Goal: Task Accomplishment & Management: Manage account settings

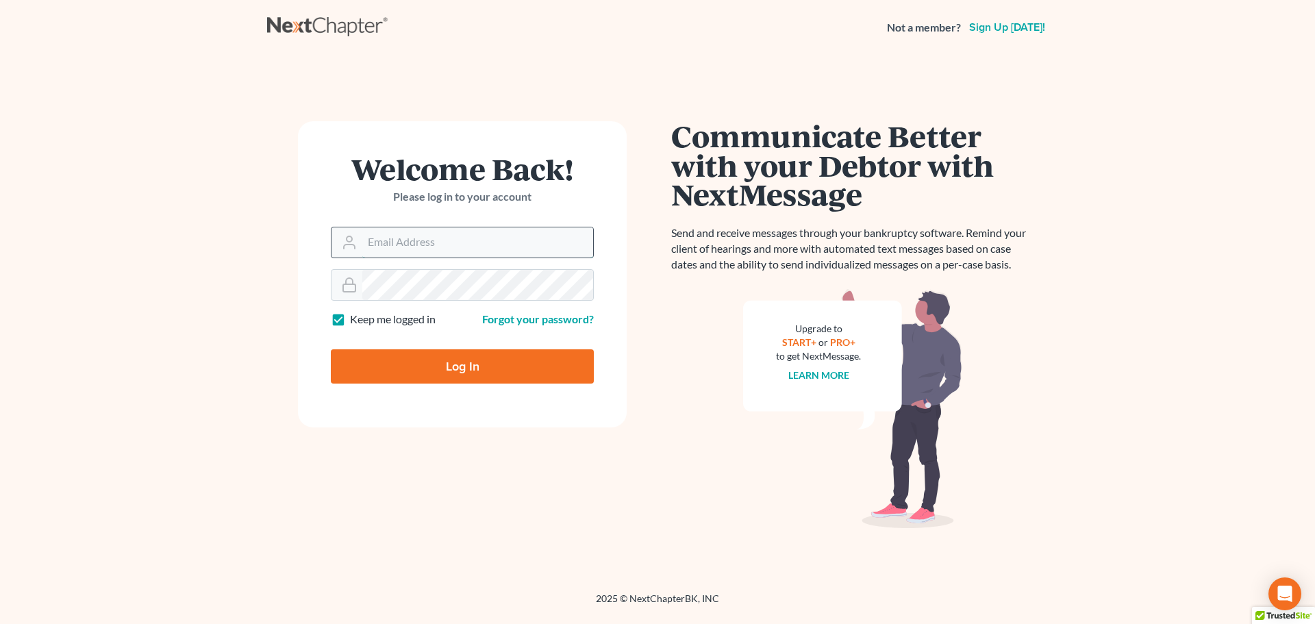
click at [453, 234] on input "Email Address" at bounding box center [477, 242] width 231 height 30
type input "kykerlaw@gmail.com"
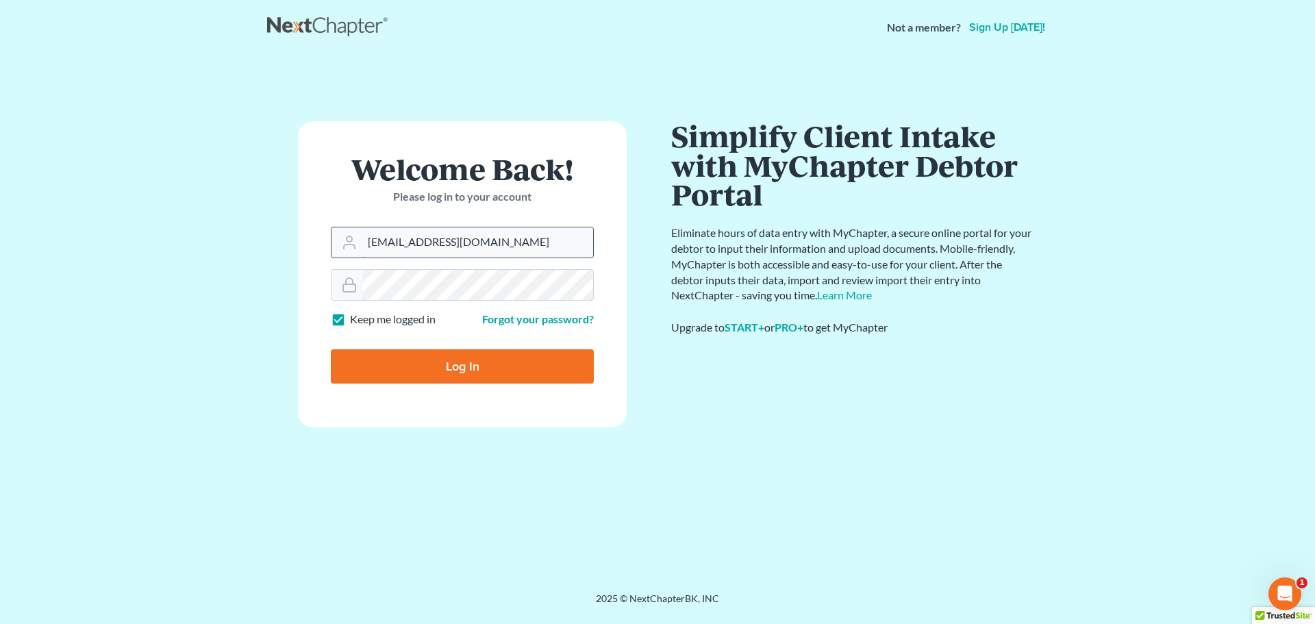
click at [331, 349] on input "Log In" at bounding box center [462, 366] width 263 height 34
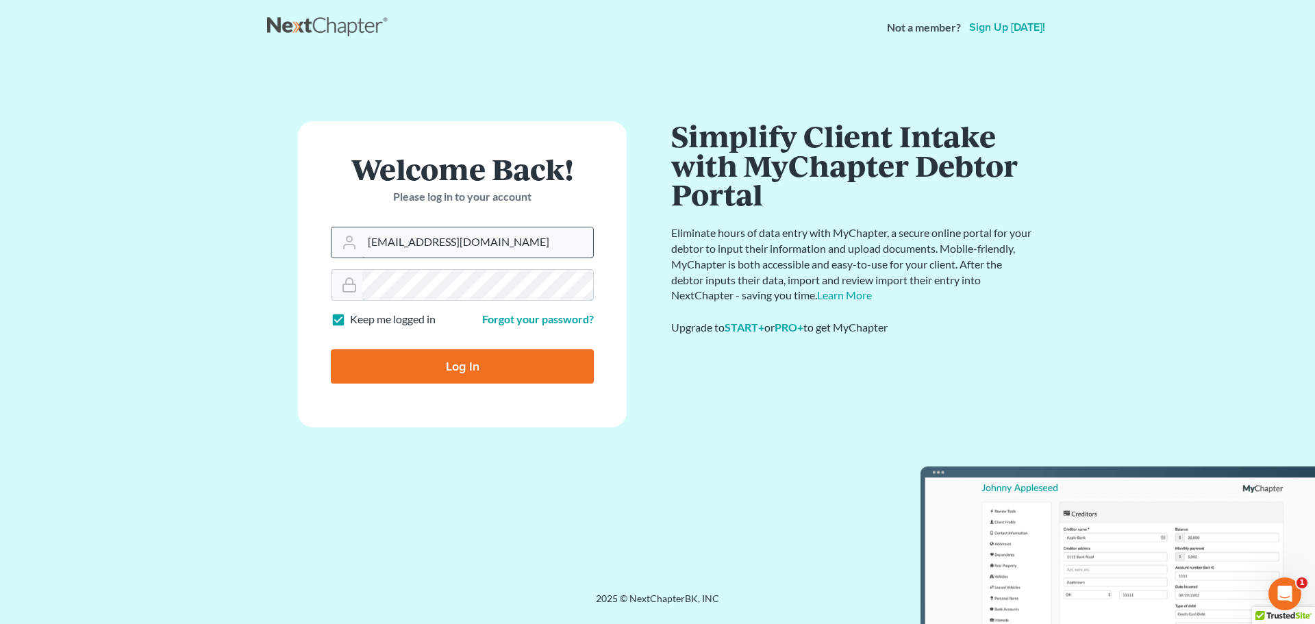
type input "Thinking..."
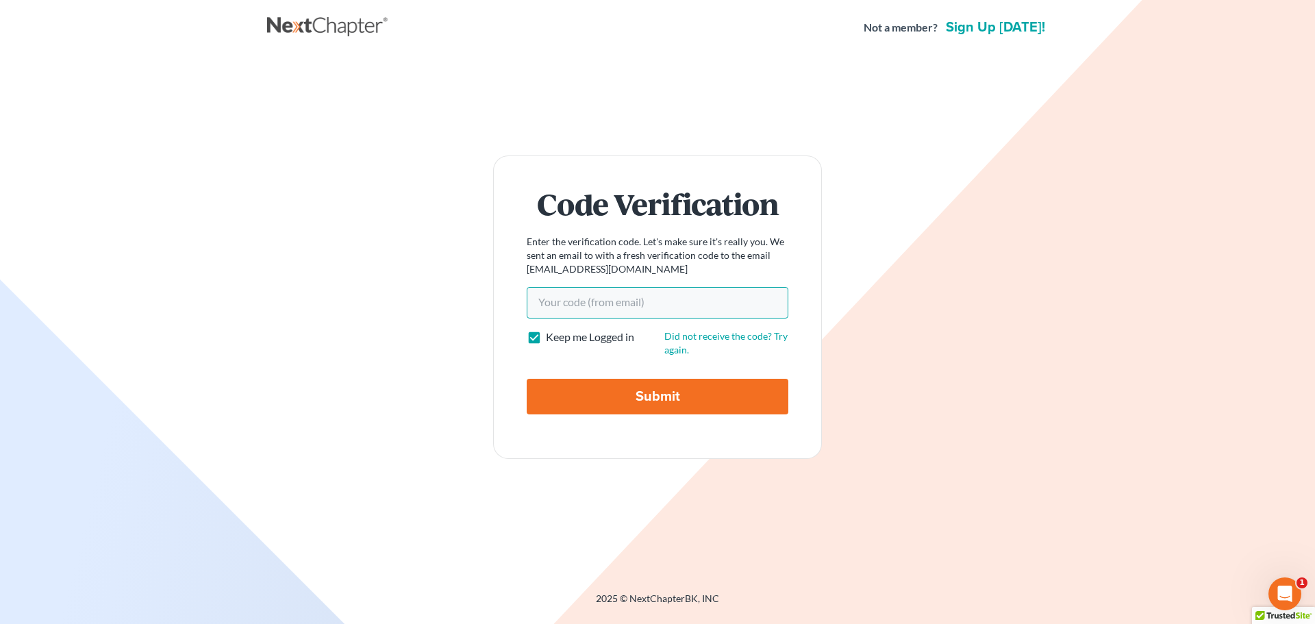
paste input "1a38a7"
type input "1a38a7"
click at [603, 392] on input "Submit" at bounding box center [658, 397] width 262 height 36
type input "Thinking..."
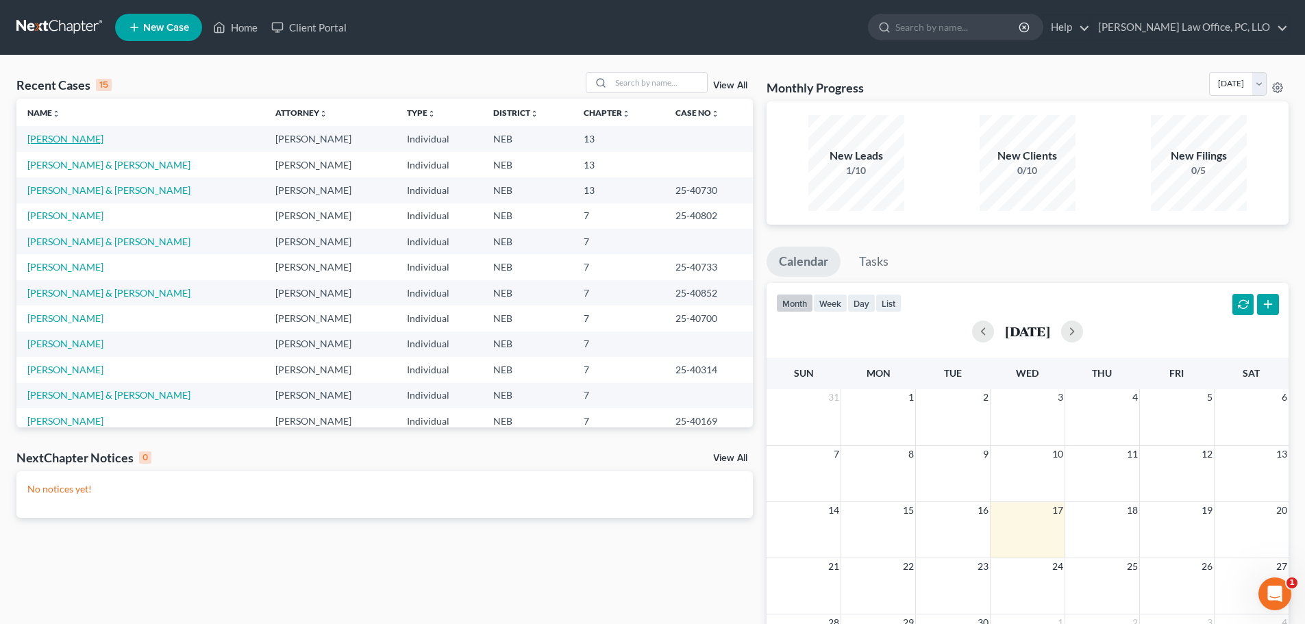
click at [73, 142] on link "Fosket, Denise" at bounding box center [65, 139] width 76 height 12
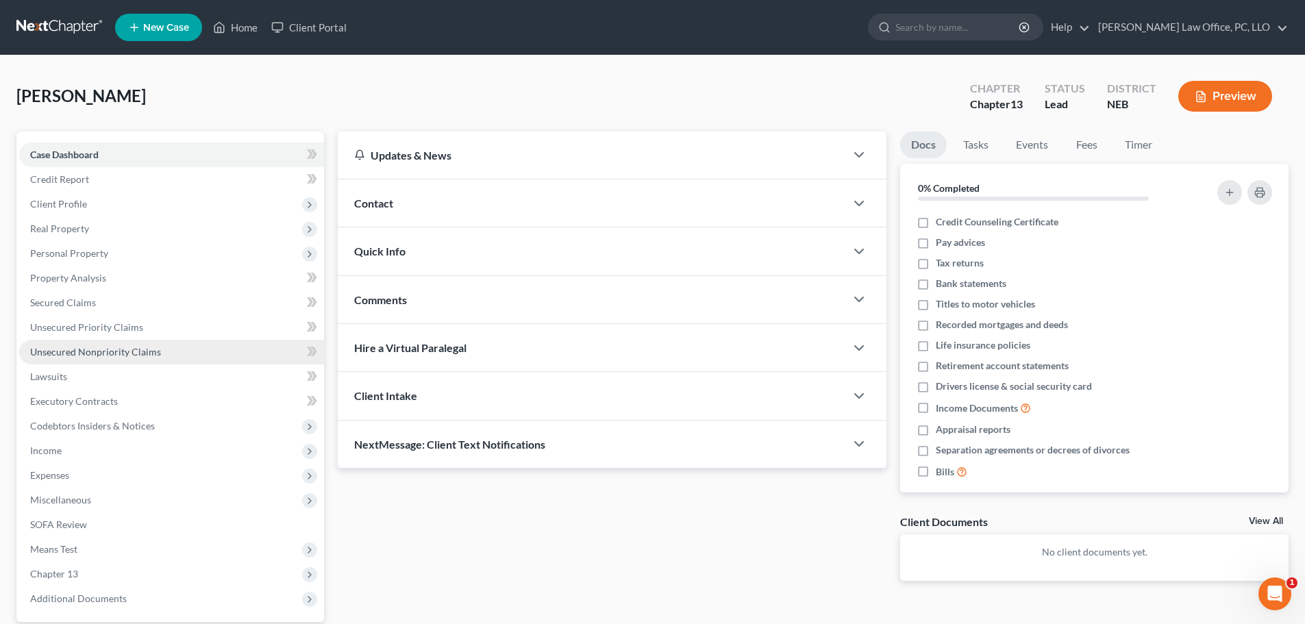
click at [104, 350] on span "Unsecured Nonpriority Claims" at bounding box center [95, 352] width 131 height 12
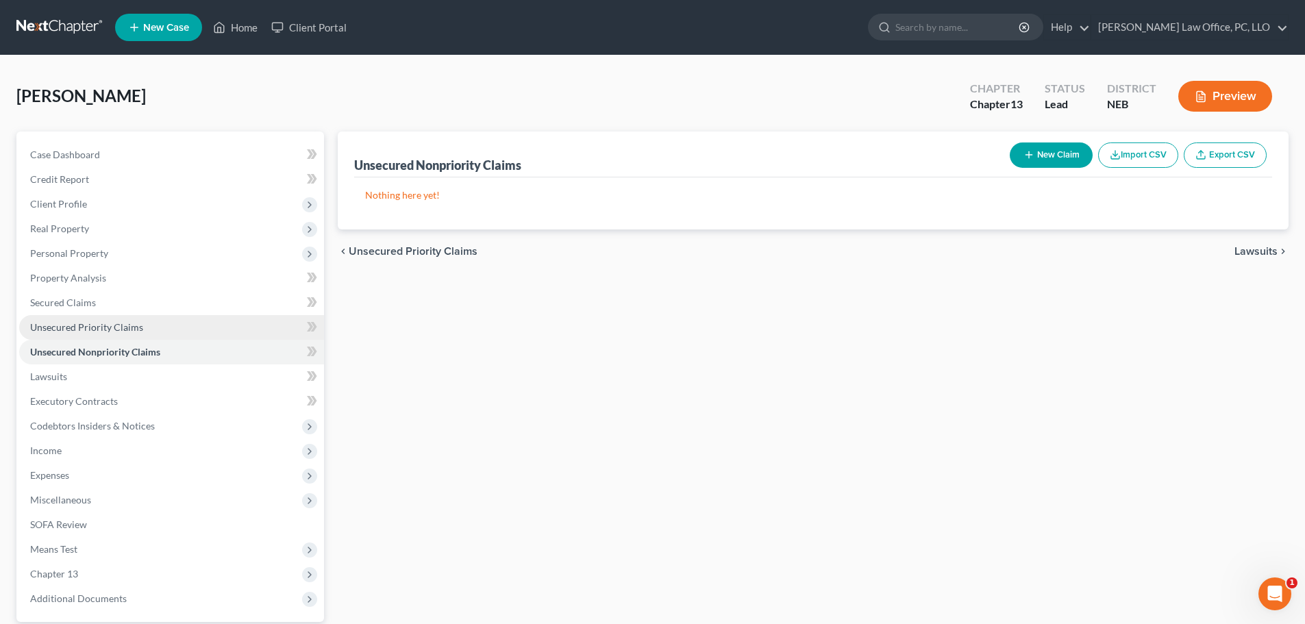
click at [100, 328] on span "Unsecured Priority Claims" at bounding box center [86, 327] width 113 height 12
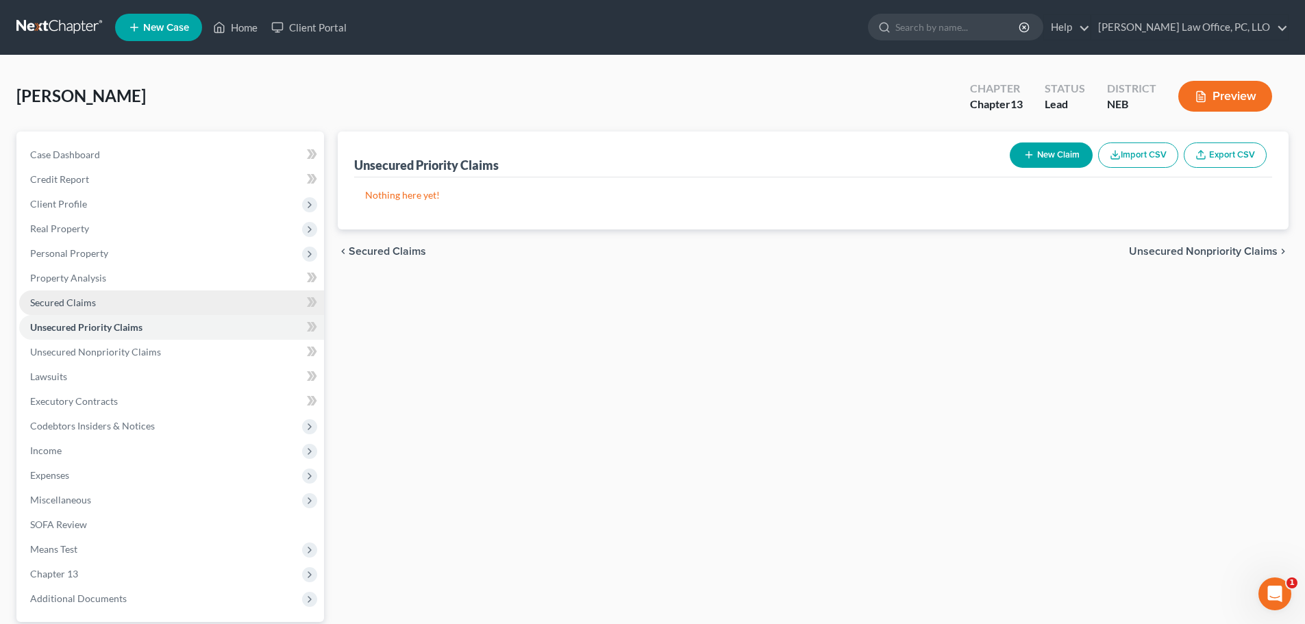
click at [84, 305] on span "Secured Claims" at bounding box center [63, 303] width 66 height 12
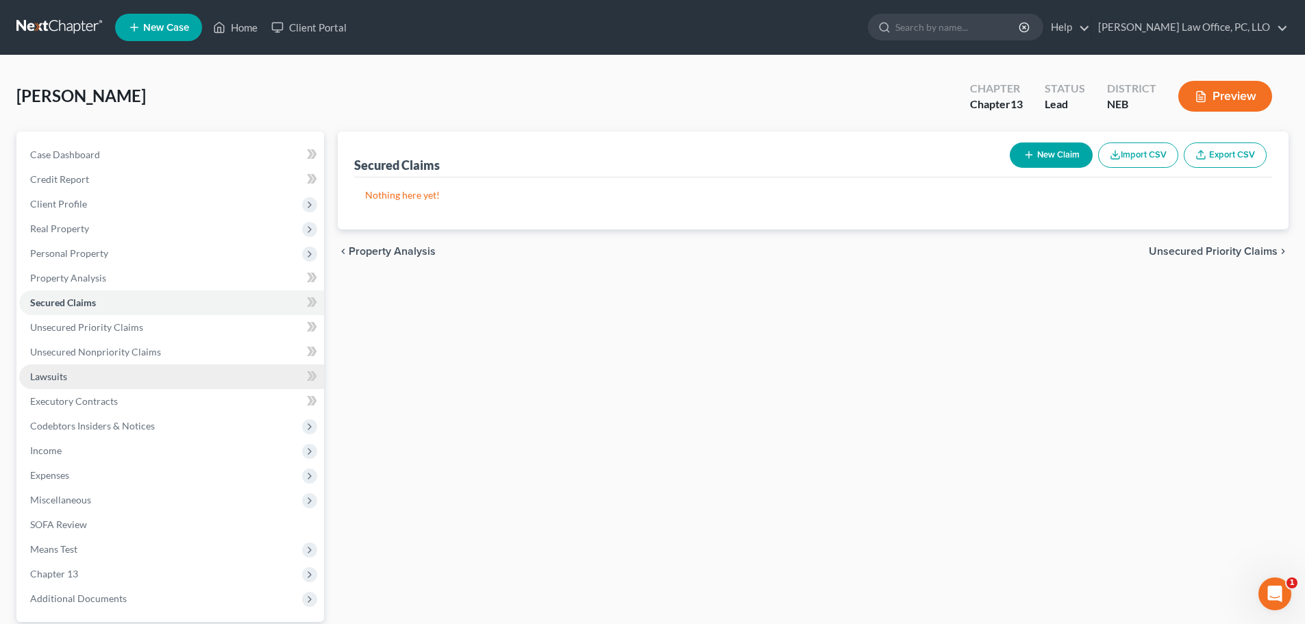
click at [64, 379] on span "Lawsuits" at bounding box center [48, 376] width 37 height 12
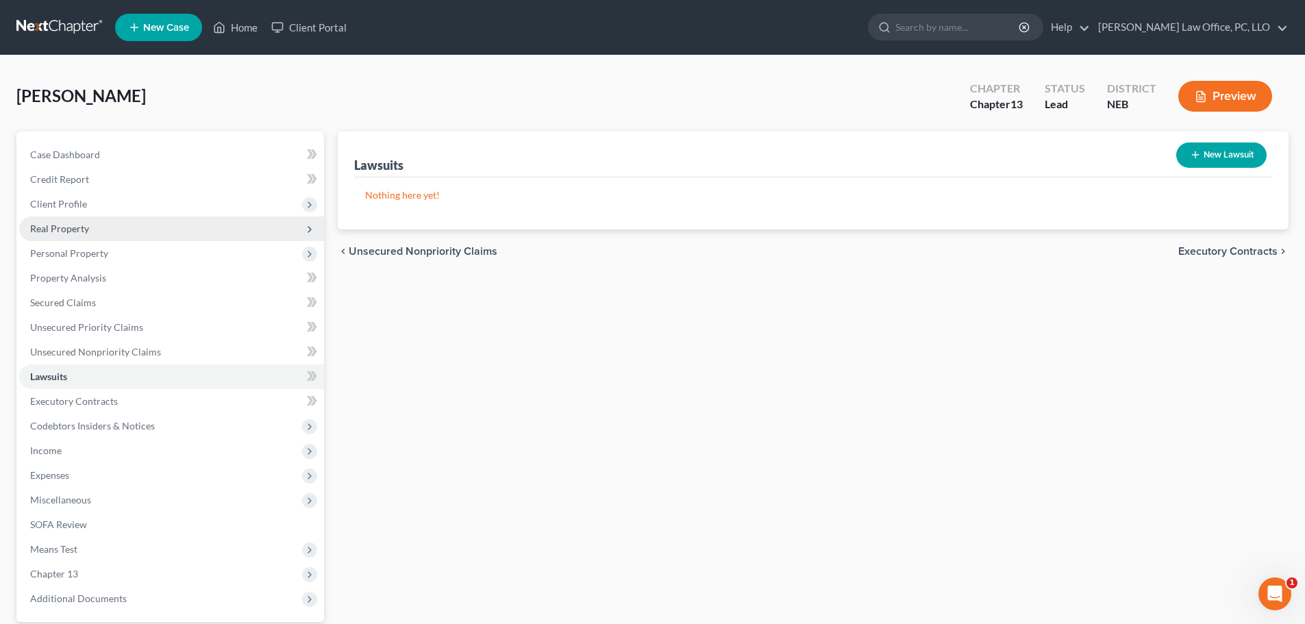
click at [69, 225] on span "Real Property" at bounding box center [59, 229] width 59 height 12
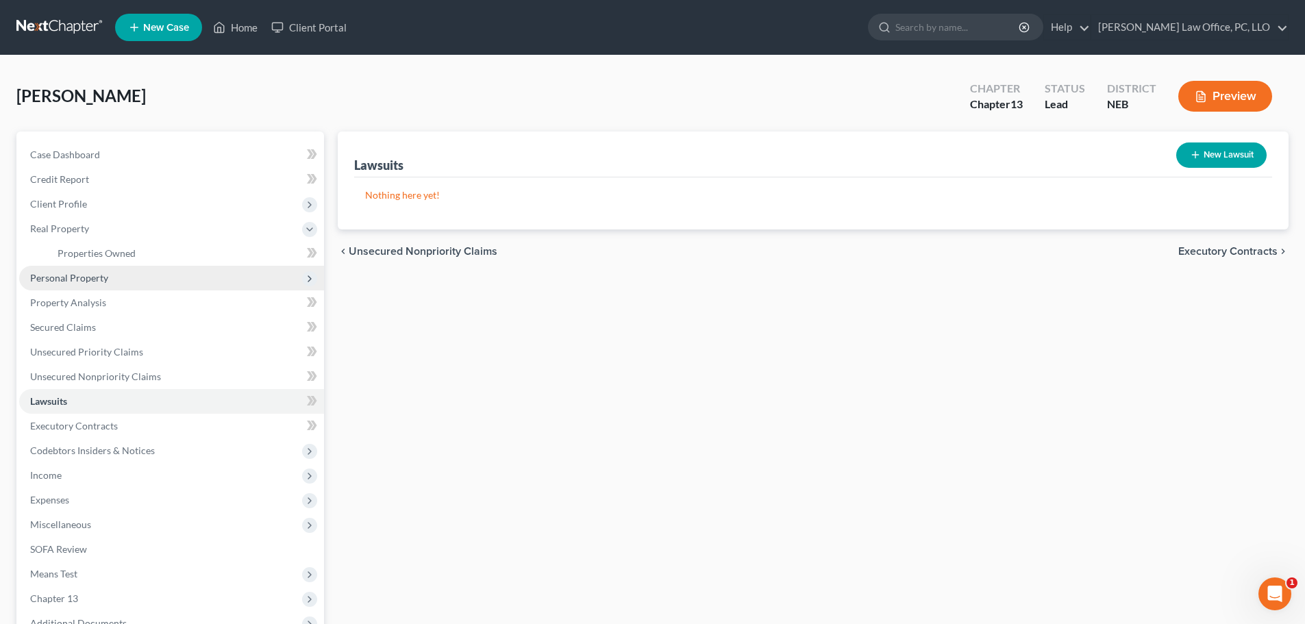
click at [75, 272] on span "Personal Property" at bounding box center [69, 278] width 78 height 12
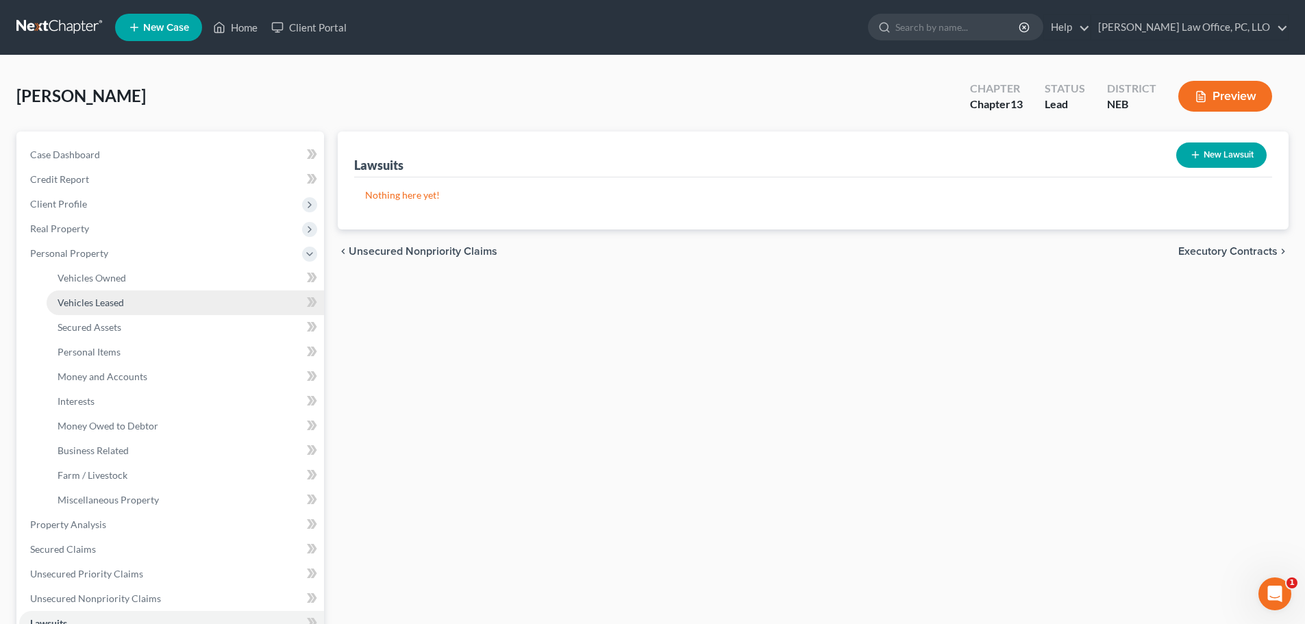
click at [83, 310] on link "Vehicles Leased" at bounding box center [185, 302] width 277 height 25
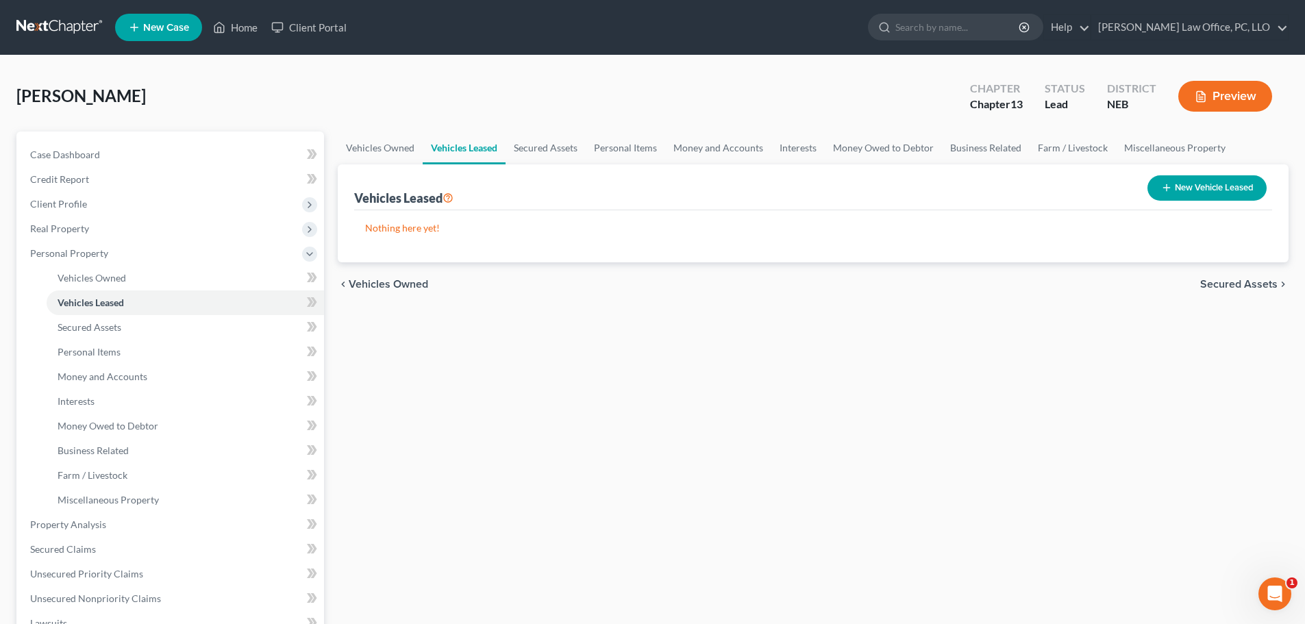
click at [1221, 281] on span "Secured Assets" at bounding box center [1238, 284] width 77 height 11
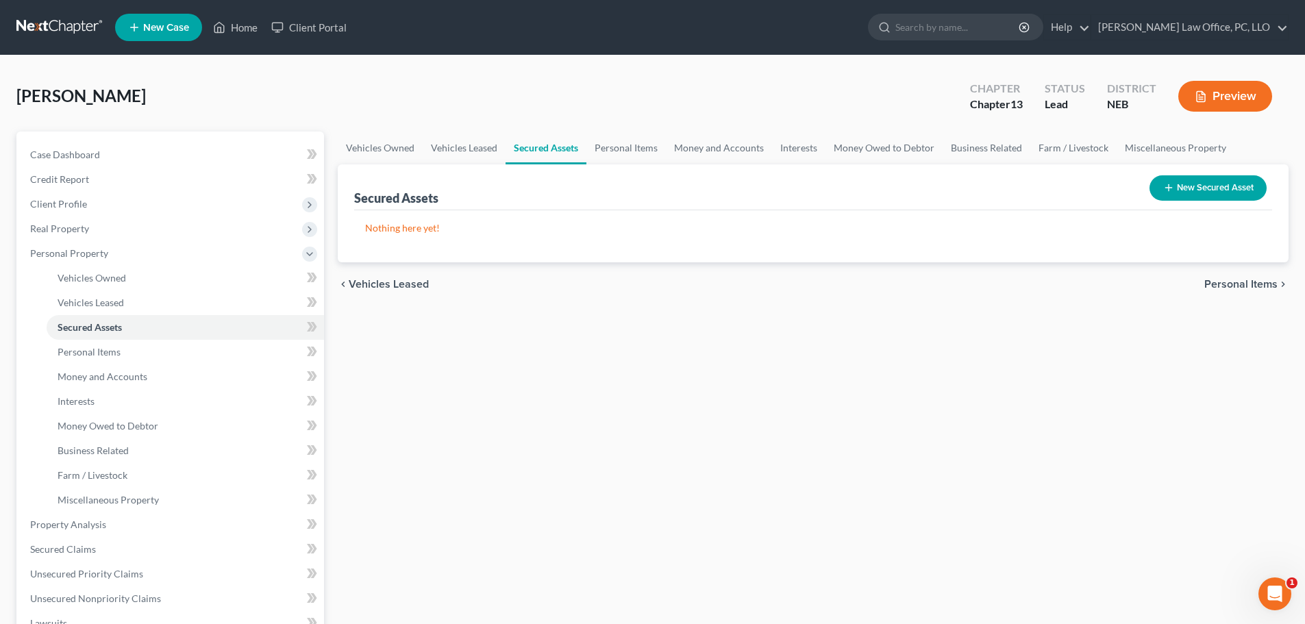
click at [1221, 281] on span "Personal Items" at bounding box center [1240, 284] width 73 height 11
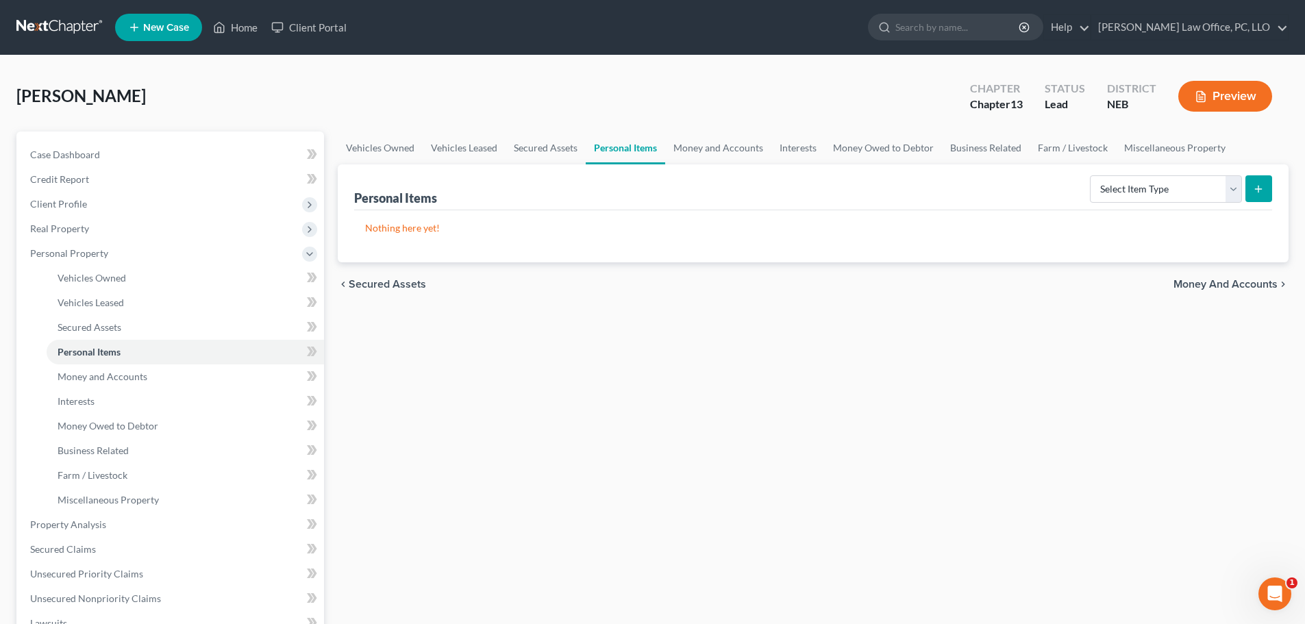
click at [1220, 288] on span "Money and Accounts" at bounding box center [1225, 284] width 104 height 11
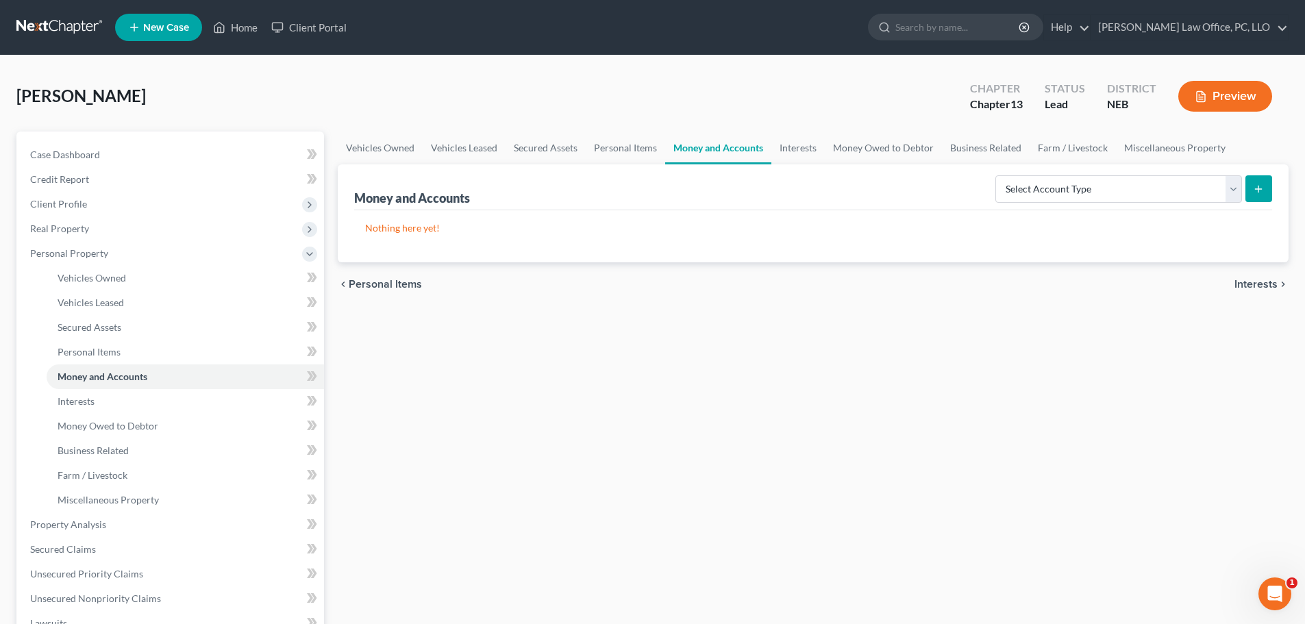
click at [1250, 282] on span "Interests" at bounding box center [1255, 284] width 43 height 11
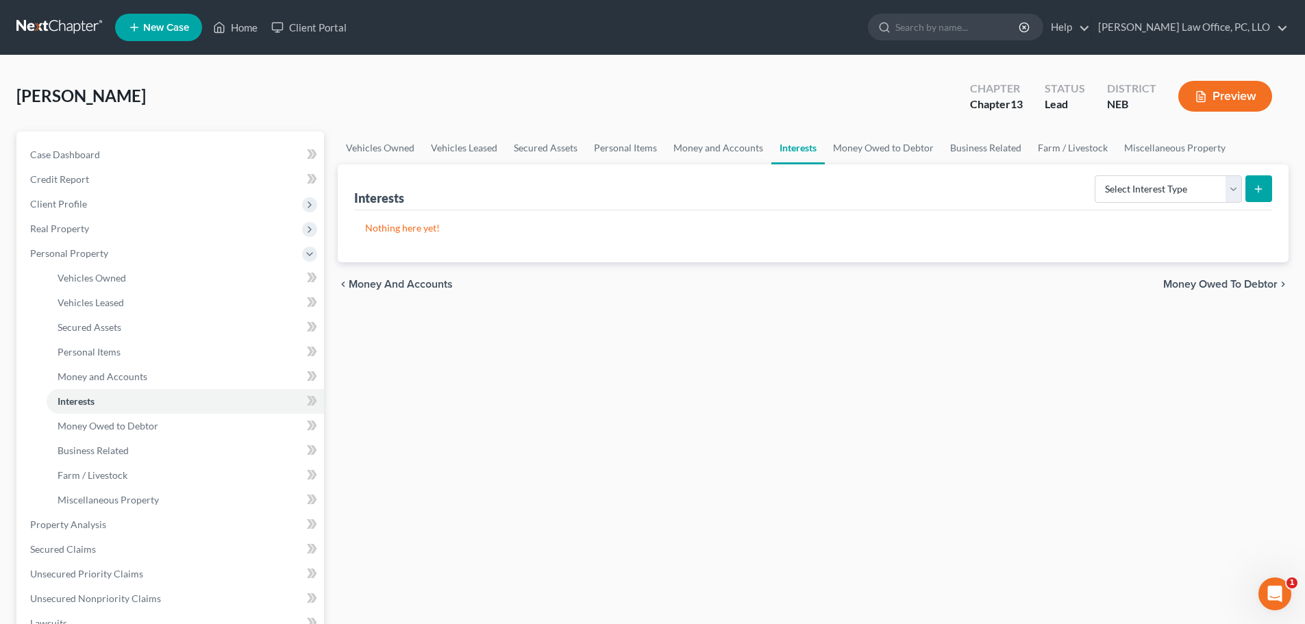
click at [1243, 284] on span "Money Owed to Debtor" at bounding box center [1220, 284] width 114 height 11
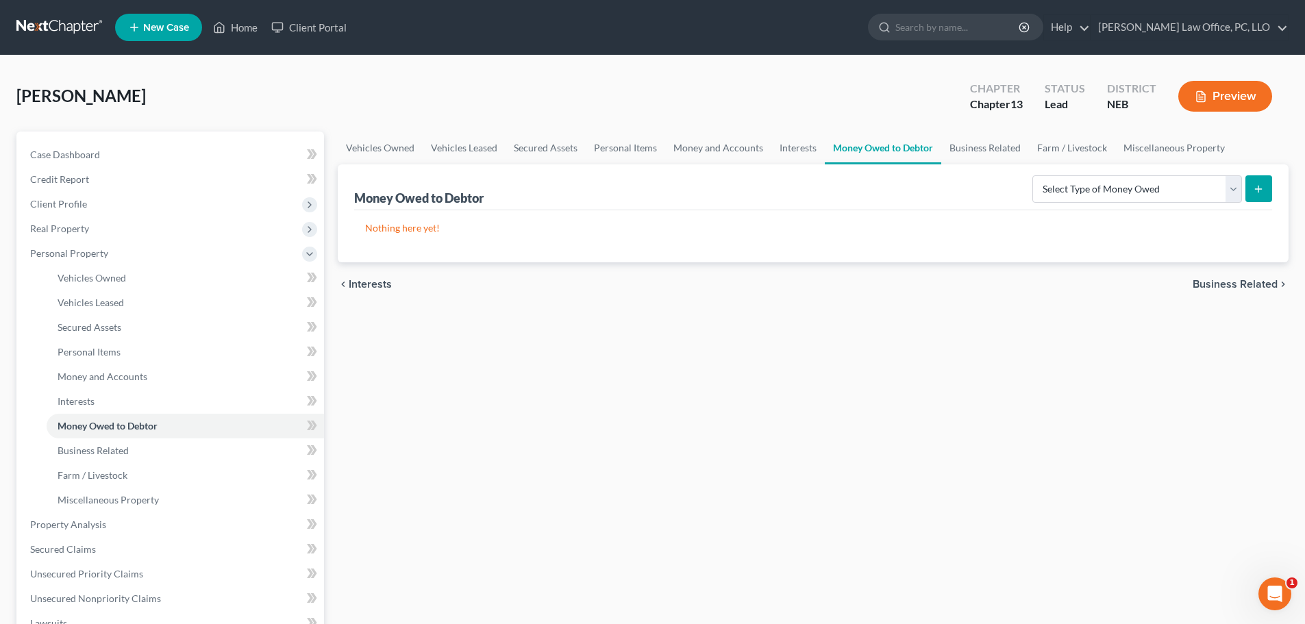
click at [1244, 287] on span "Business Related" at bounding box center [1234, 284] width 85 height 11
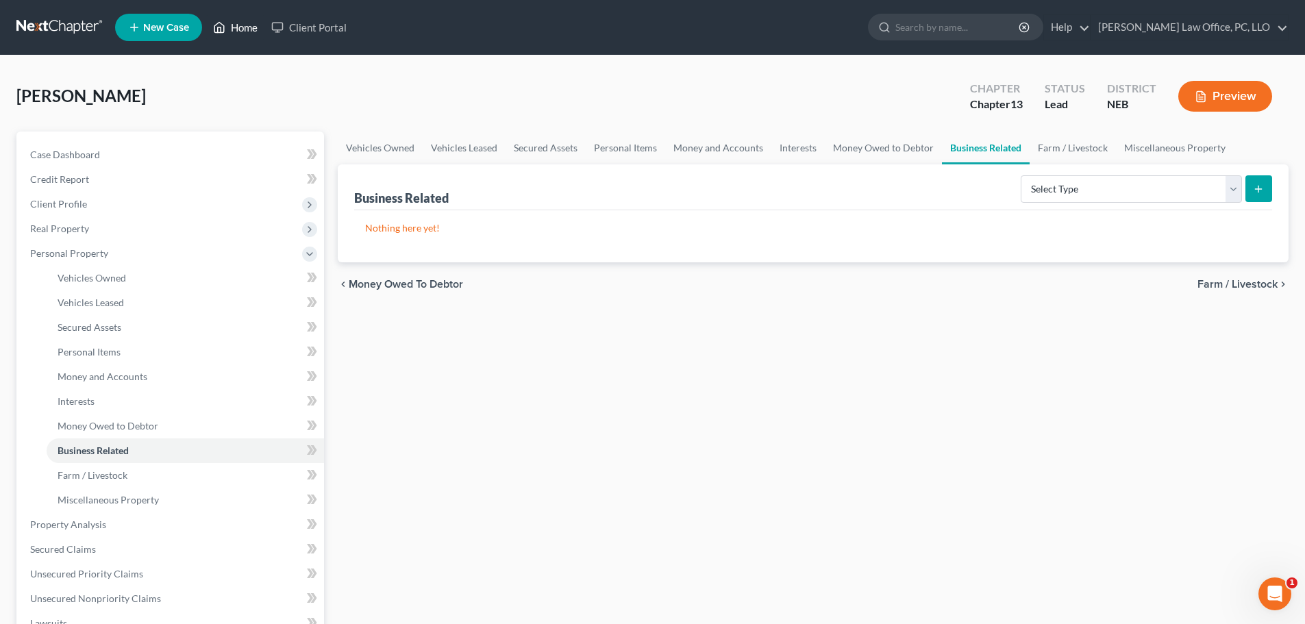
click at [240, 30] on link "Home" at bounding box center [235, 27] width 58 height 25
